Goal: Transaction & Acquisition: Book appointment/travel/reservation

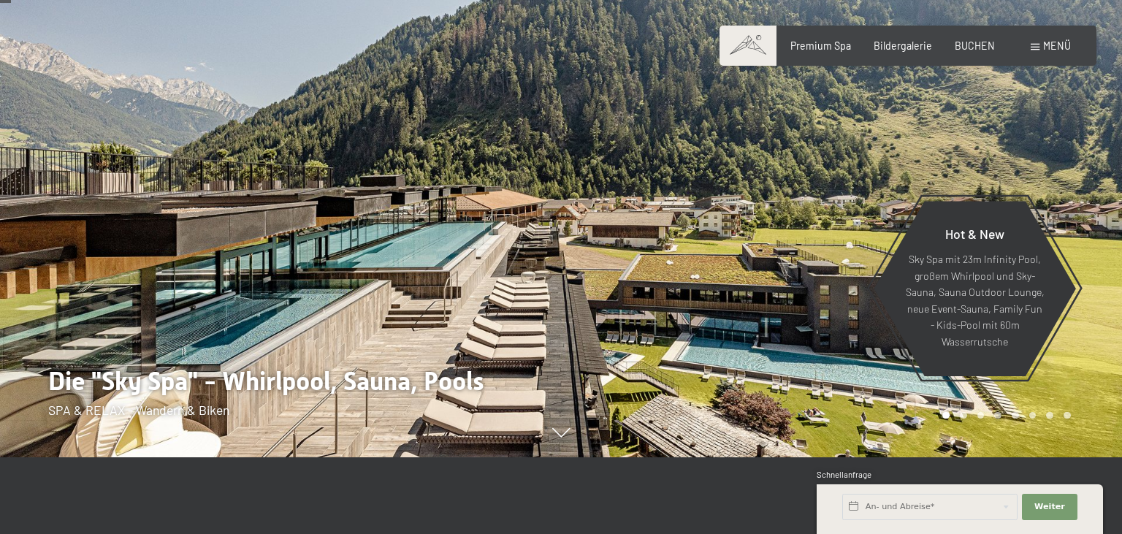
scroll to position [77, 0]
click at [983, 42] on span "BUCHEN" at bounding box center [975, 43] width 40 height 12
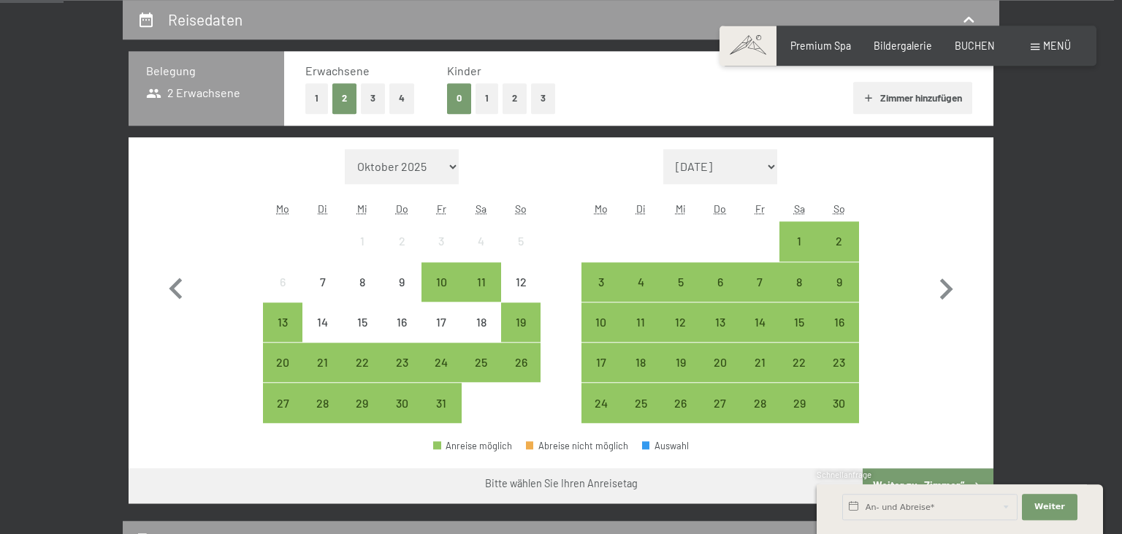
scroll to position [308, 0]
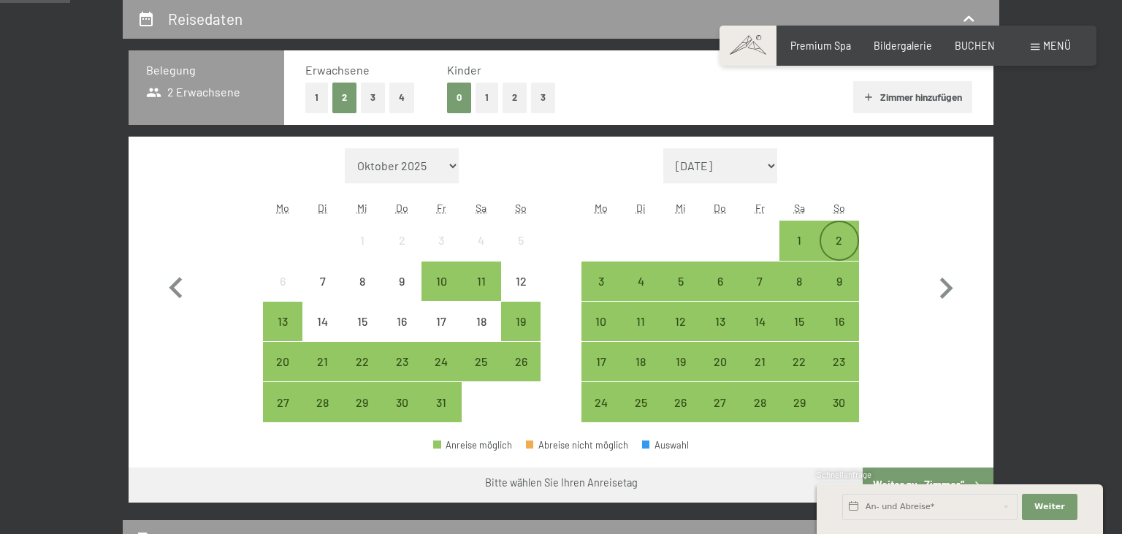
click at [833, 238] on div "2" at bounding box center [839, 253] width 37 height 37
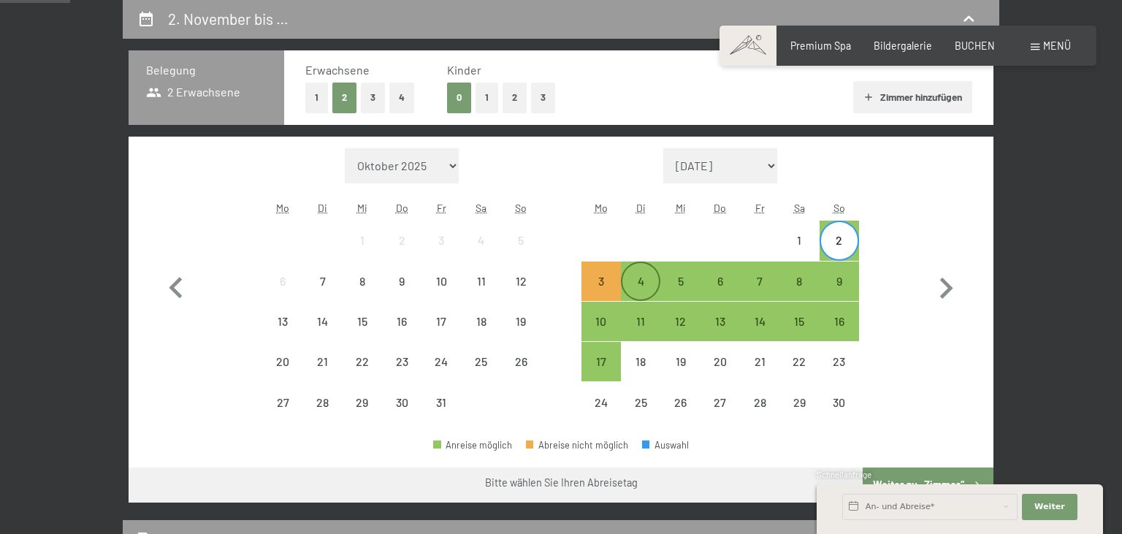
click at [642, 289] on div "4" at bounding box center [641, 294] width 37 height 37
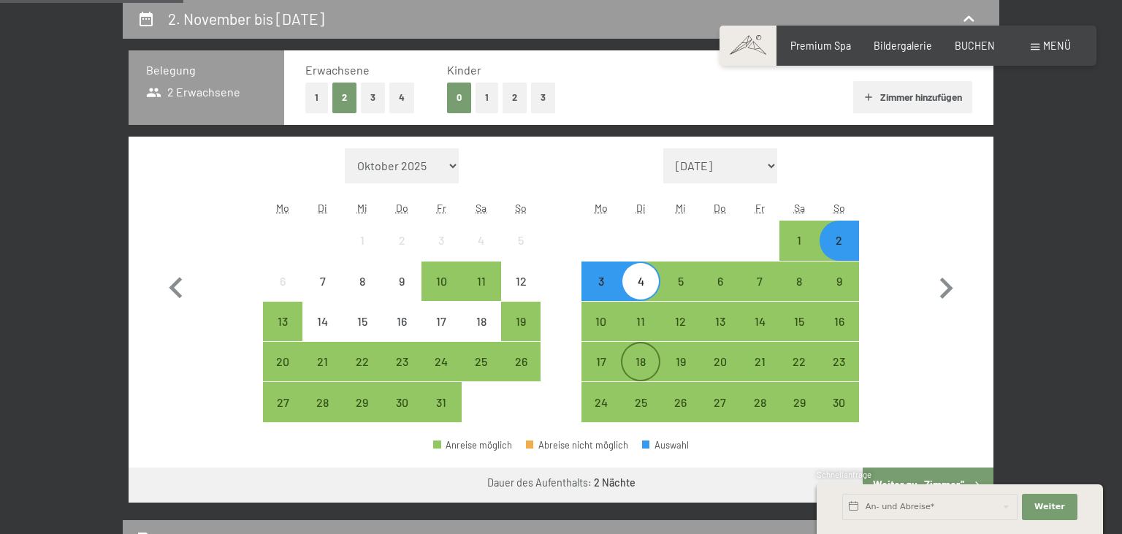
click at [634, 363] on div "18" at bounding box center [641, 374] width 37 height 37
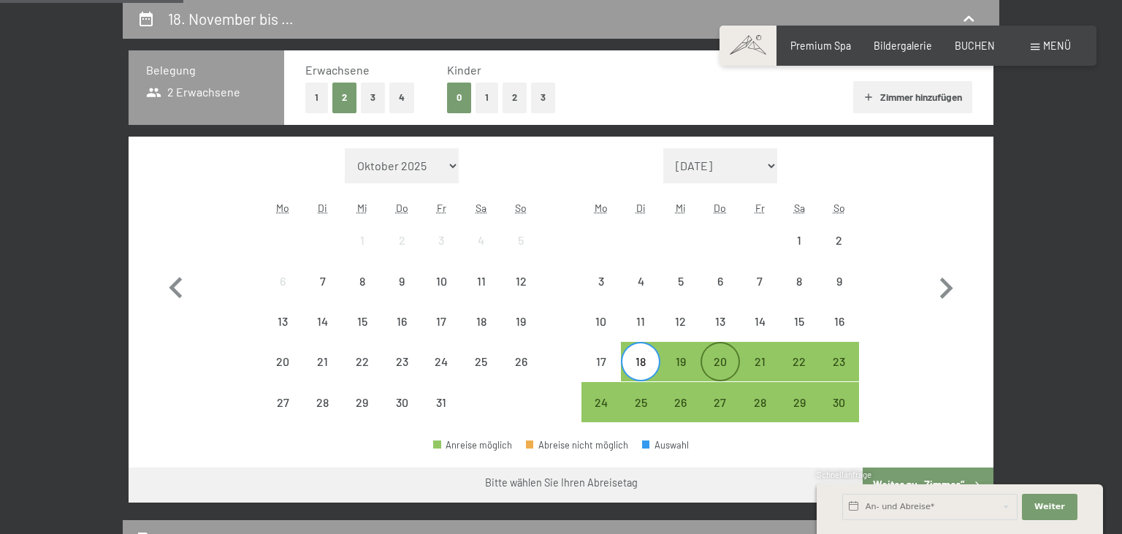
click at [716, 363] on div "20" at bounding box center [720, 374] width 37 height 37
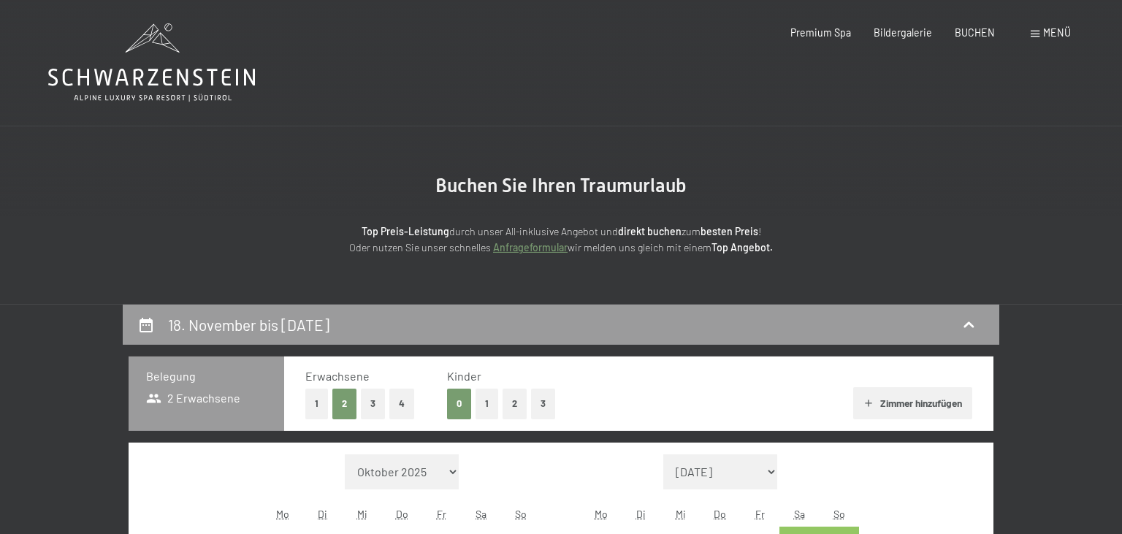
scroll to position [0, 0]
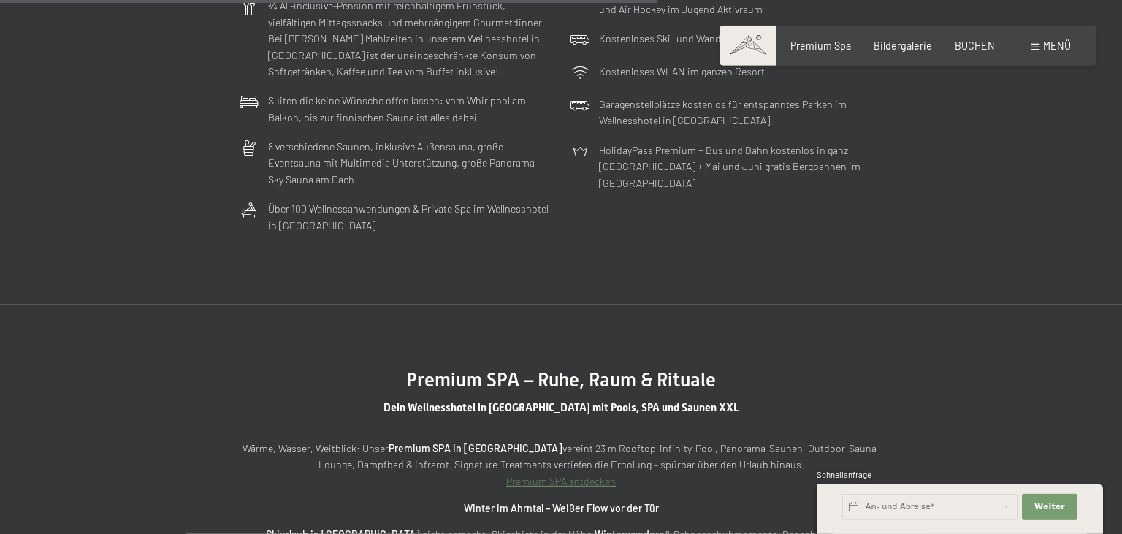
scroll to position [3859, 0]
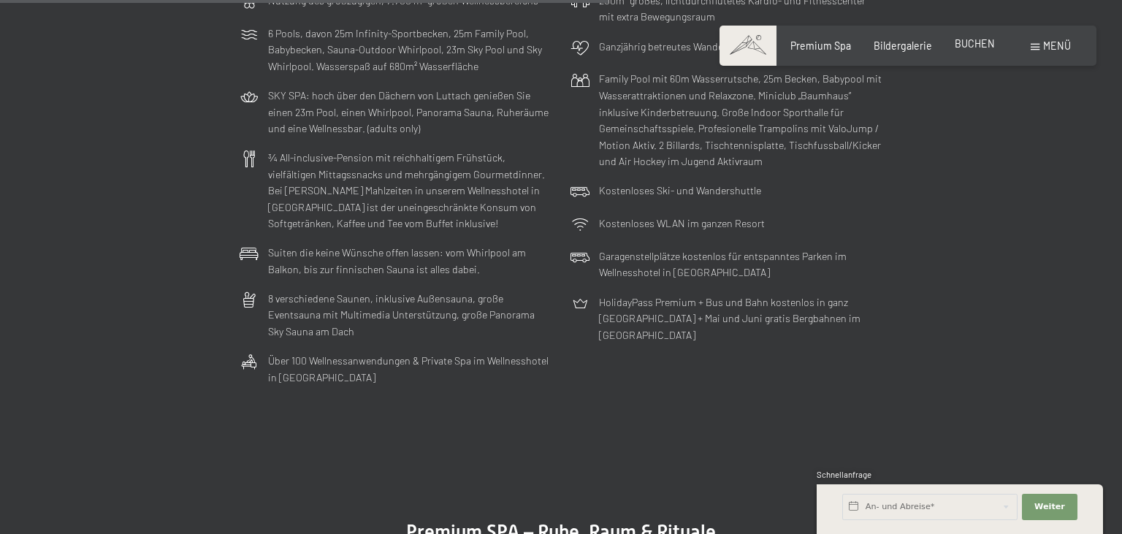
click at [978, 44] on span "BUCHEN" at bounding box center [975, 43] width 40 height 12
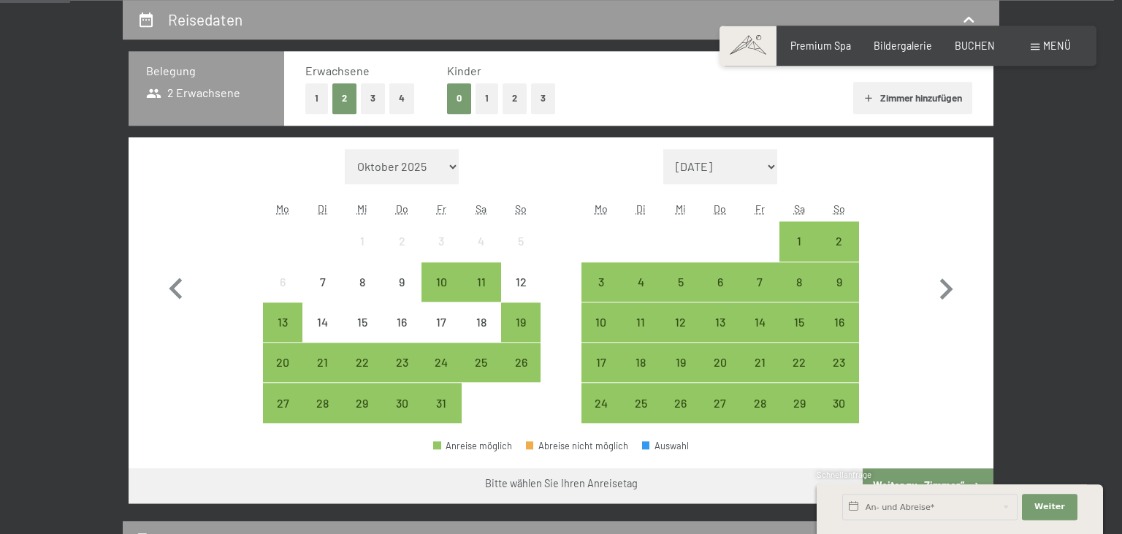
scroll to position [308, 0]
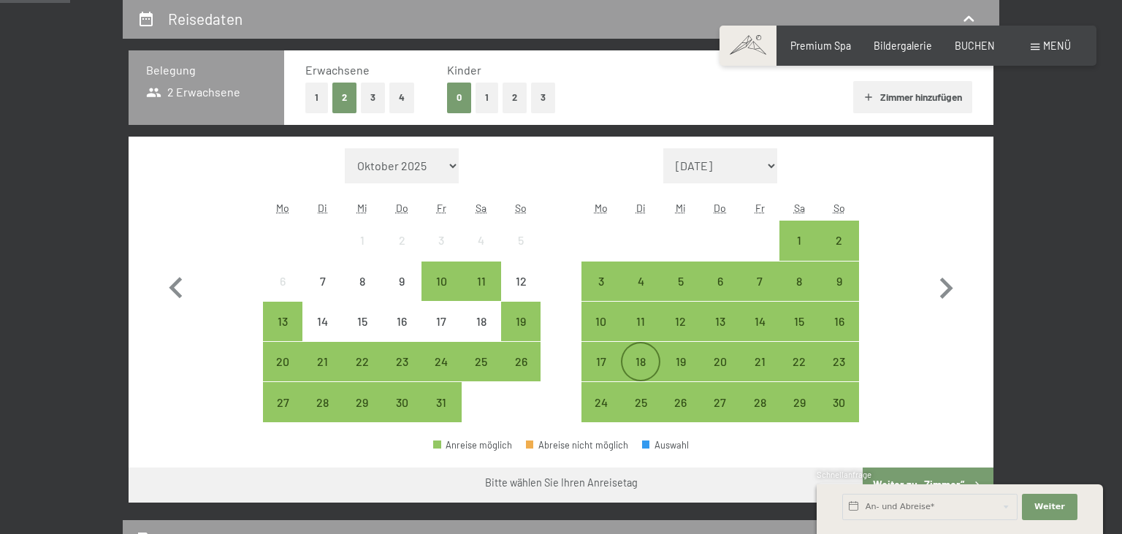
click at [642, 359] on div "18" at bounding box center [641, 374] width 37 height 37
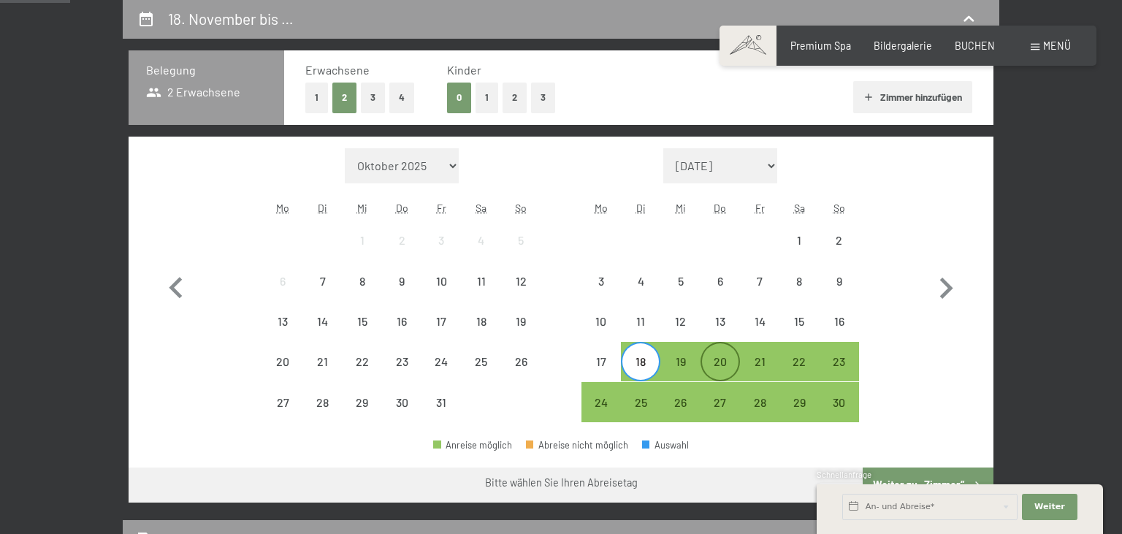
click at [728, 365] on div "20" at bounding box center [720, 374] width 37 height 37
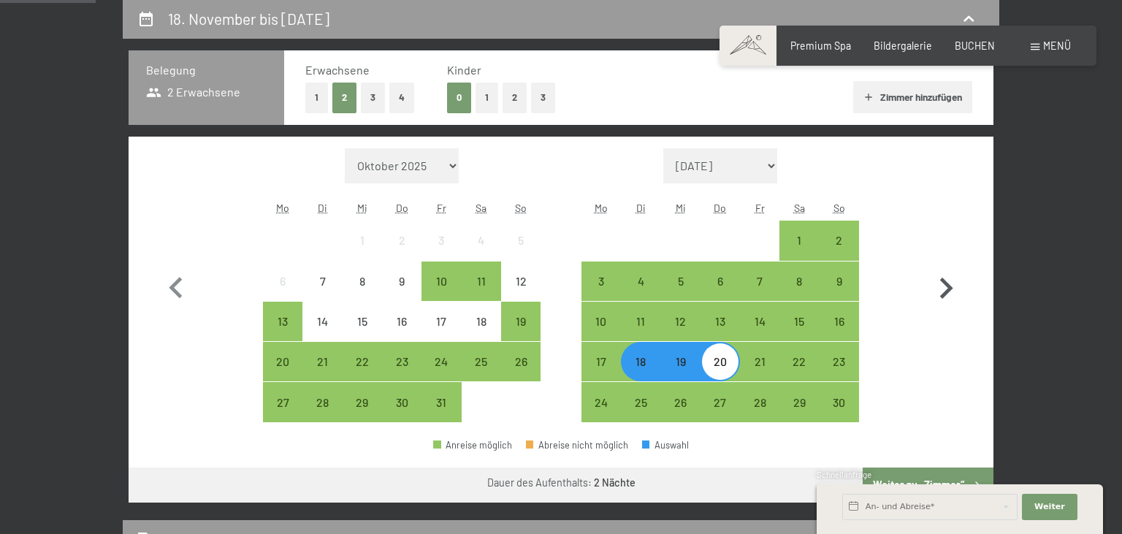
scroll to position [463, 0]
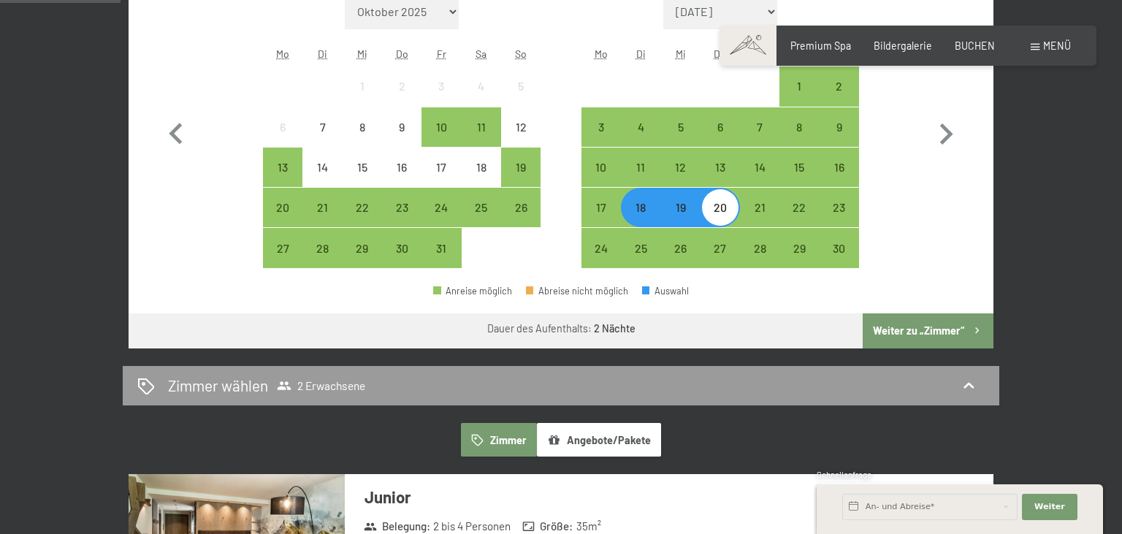
click at [490, 432] on button "Zimmer" at bounding box center [499, 440] width 76 height 34
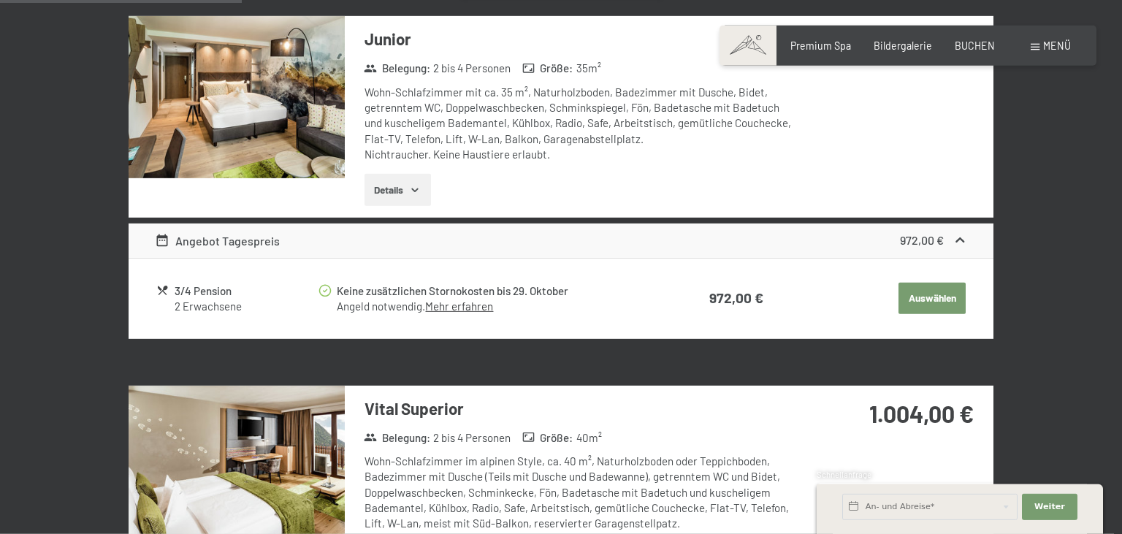
scroll to position [926, 0]
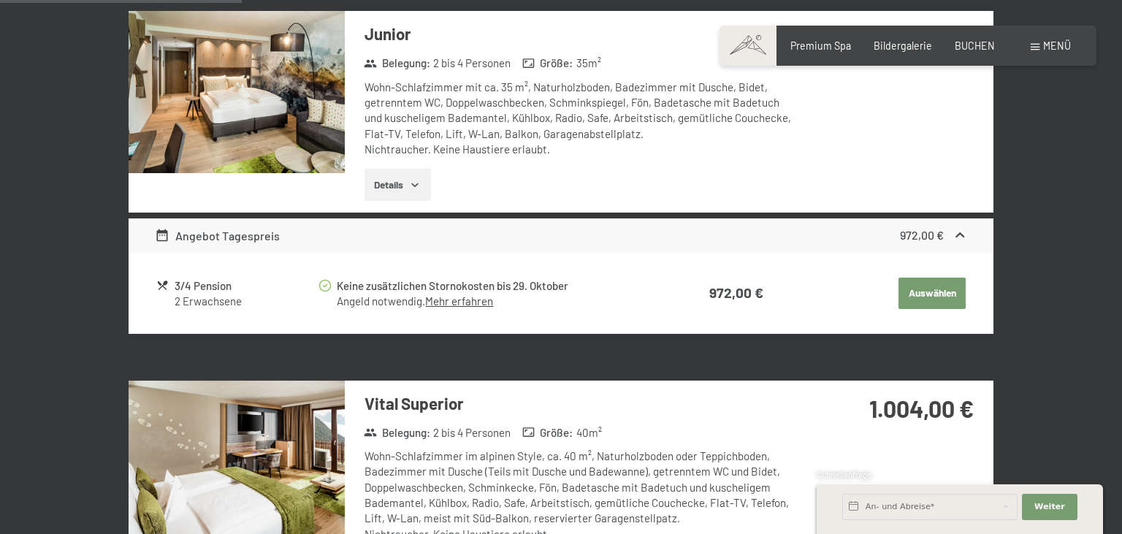
click at [455, 300] on link "Mehr erfahren" at bounding box center [459, 301] width 68 height 13
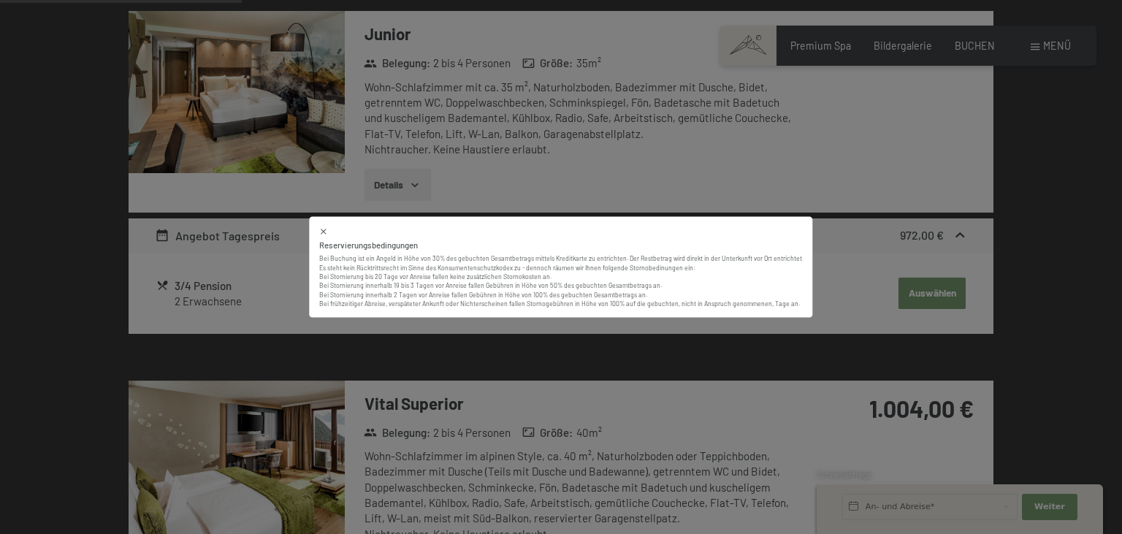
drag, startPoint x: 808, startPoint y: 323, endPoint x: 816, endPoint y: 326, distance: 8.6
click at [810, 324] on div "Reservierungsbedingungen Bei Buchung ist ein Angeld in Höhe von 30% des gebucht…" at bounding box center [561, 267] width 1122 height 534
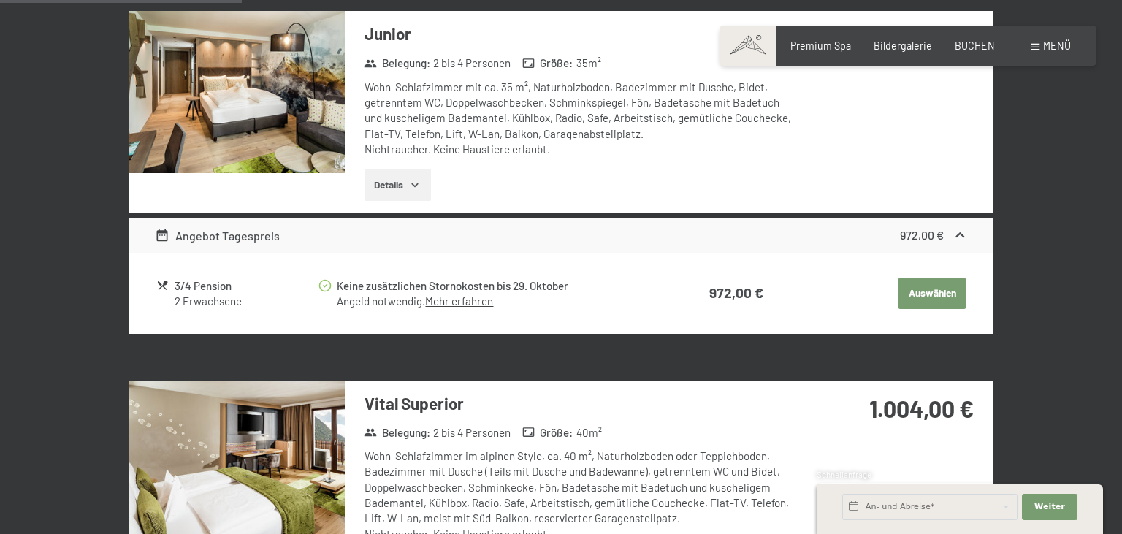
click at [941, 293] on button "Auswählen" at bounding box center [932, 294] width 67 height 32
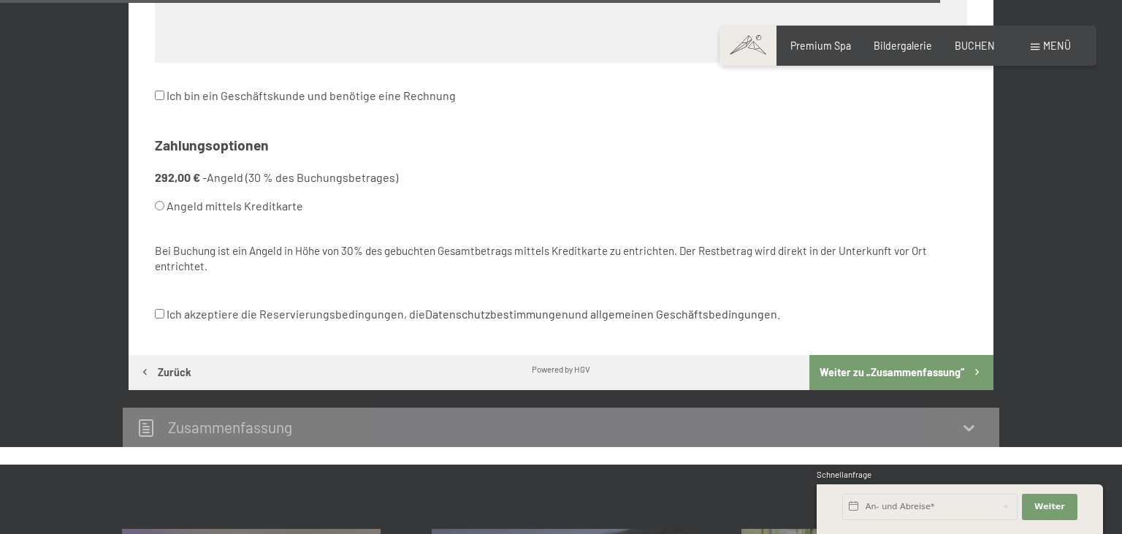
scroll to position [4273, 0]
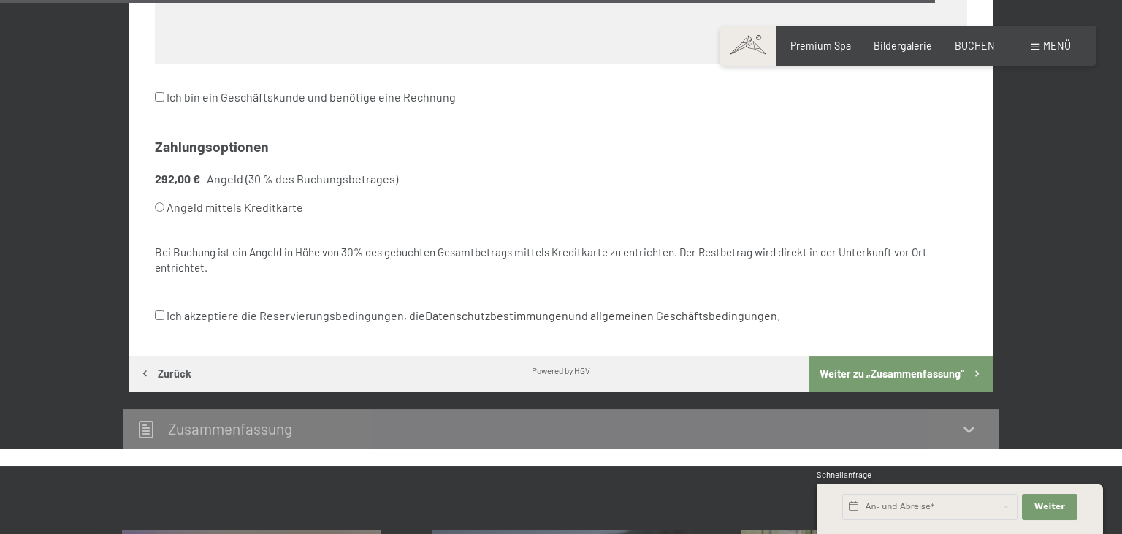
click at [168, 206] on label "Angeld mittels Kreditkarte" at bounding box center [544, 208] width 778 height 28
click at [164, 206] on input "Angeld mittels Kreditkarte" at bounding box center [160, 207] width 10 height 10
radio input "true"
click at [162, 314] on input "Ich akzeptiere die Reservierungsbedingungen, die Datenschutzbestimmungen und al…" at bounding box center [160, 316] width 10 height 10
checkbox input "true"
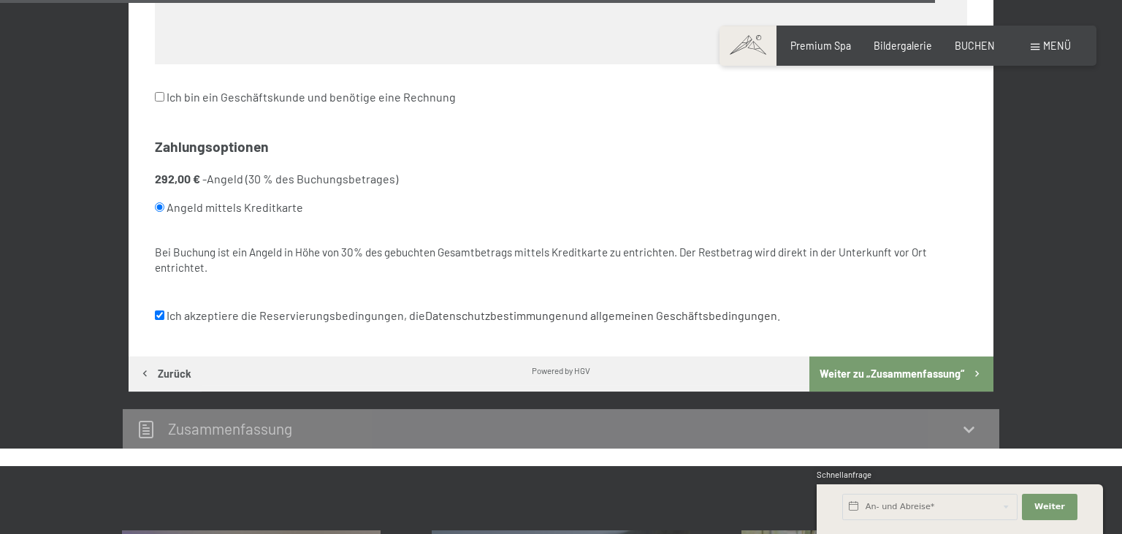
click at [904, 367] on button "Weiter zu „Zusammen­fassung“" at bounding box center [902, 374] width 184 height 35
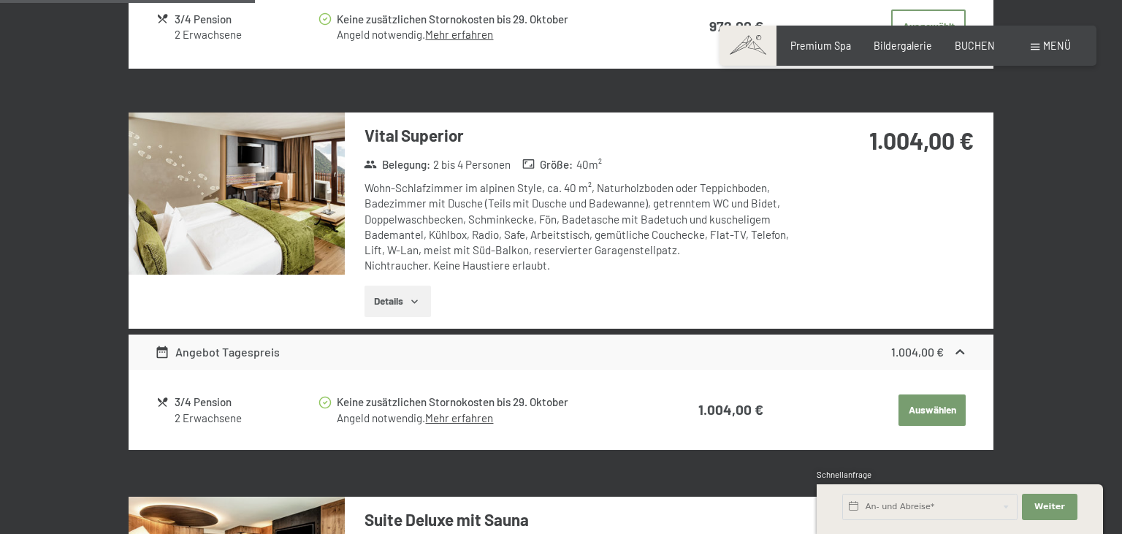
scroll to position [808, 0]
